Goal: Task Accomplishment & Management: Use online tool/utility

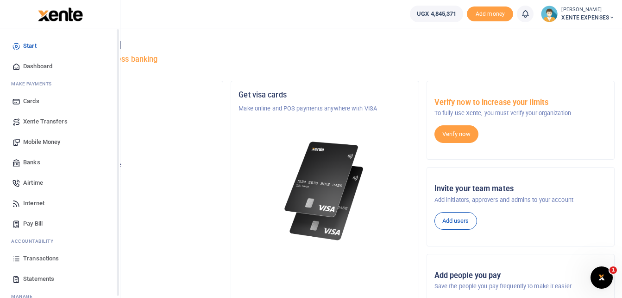
click at [34, 260] on span "Transactions" at bounding box center [41, 258] width 36 height 9
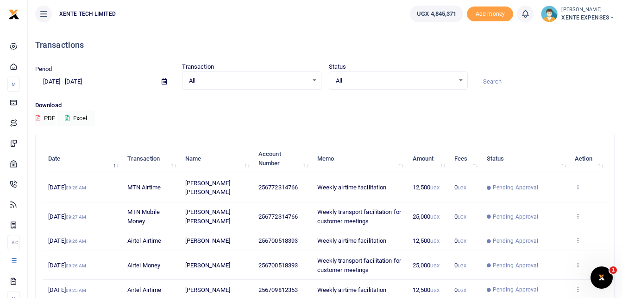
click at [312, 79] on div "All Select an option..." at bounding box center [252, 81] width 139 height 10
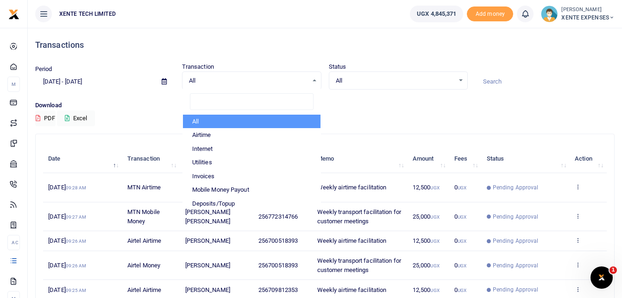
click at [162, 82] on icon at bounding box center [164, 81] width 5 height 6
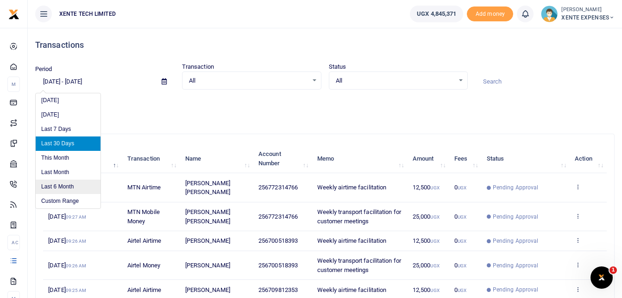
click at [72, 184] on li "Last 6 Month" at bounding box center [68, 186] width 65 height 14
type input "03/16/2025 - 09/16/2025"
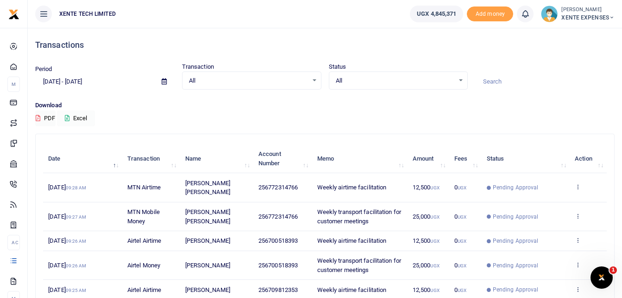
click at [81, 119] on button "Excel" at bounding box center [76, 118] width 38 height 16
